Goal: Information Seeking & Learning: Learn about a topic

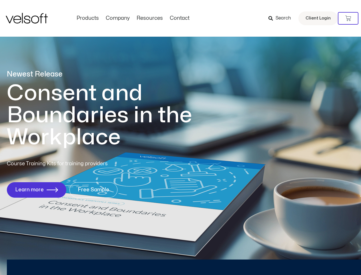
click at [180, 137] on h1 "Consent and Boundaries in the Workplace" at bounding box center [111, 115] width 209 height 66
click at [348, 18] on icon at bounding box center [348, 18] width 6 height 6
